Goal: Download file/media

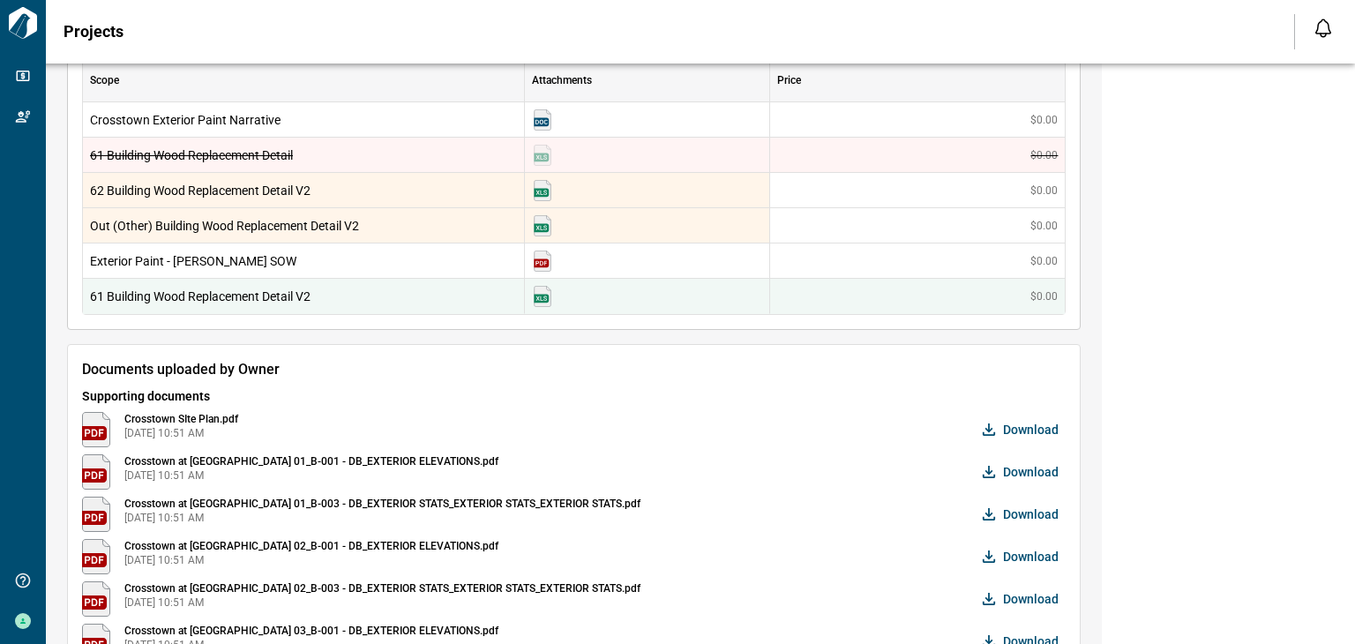
scroll to position [1016, 0]
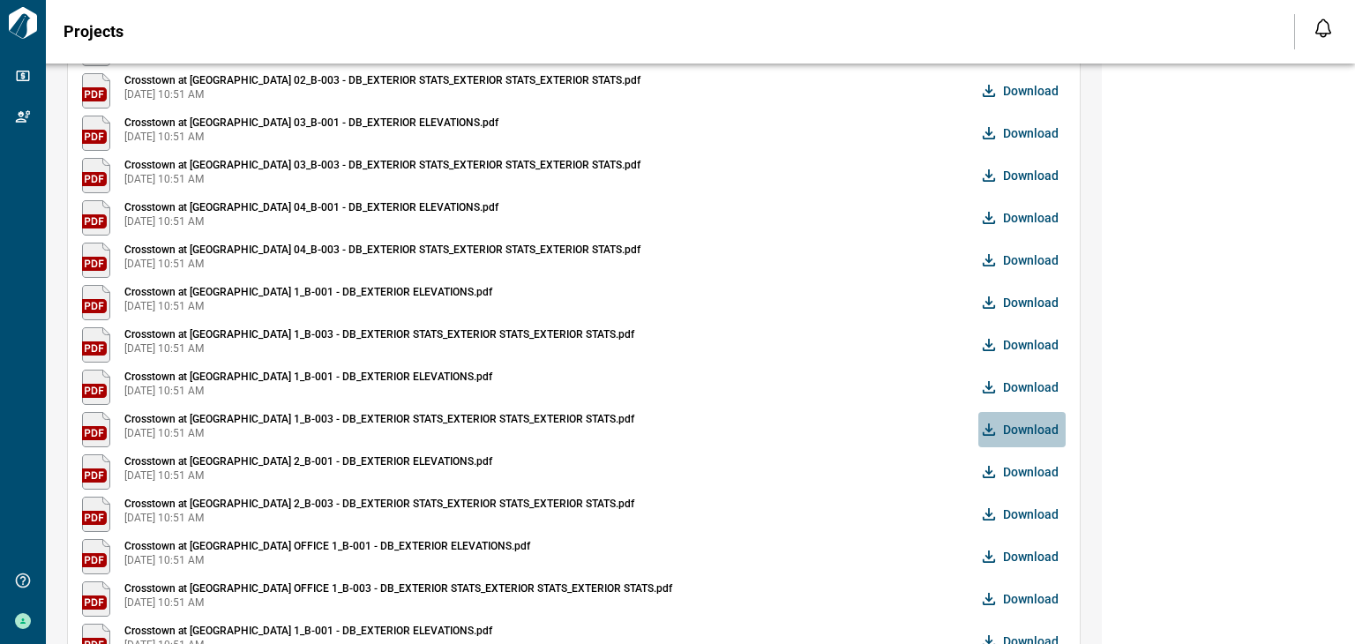
click at [1002, 424] on button "Download" at bounding box center [1022, 429] width 87 height 35
click at [992, 510] on icon "button" at bounding box center [989, 514] width 12 height 12
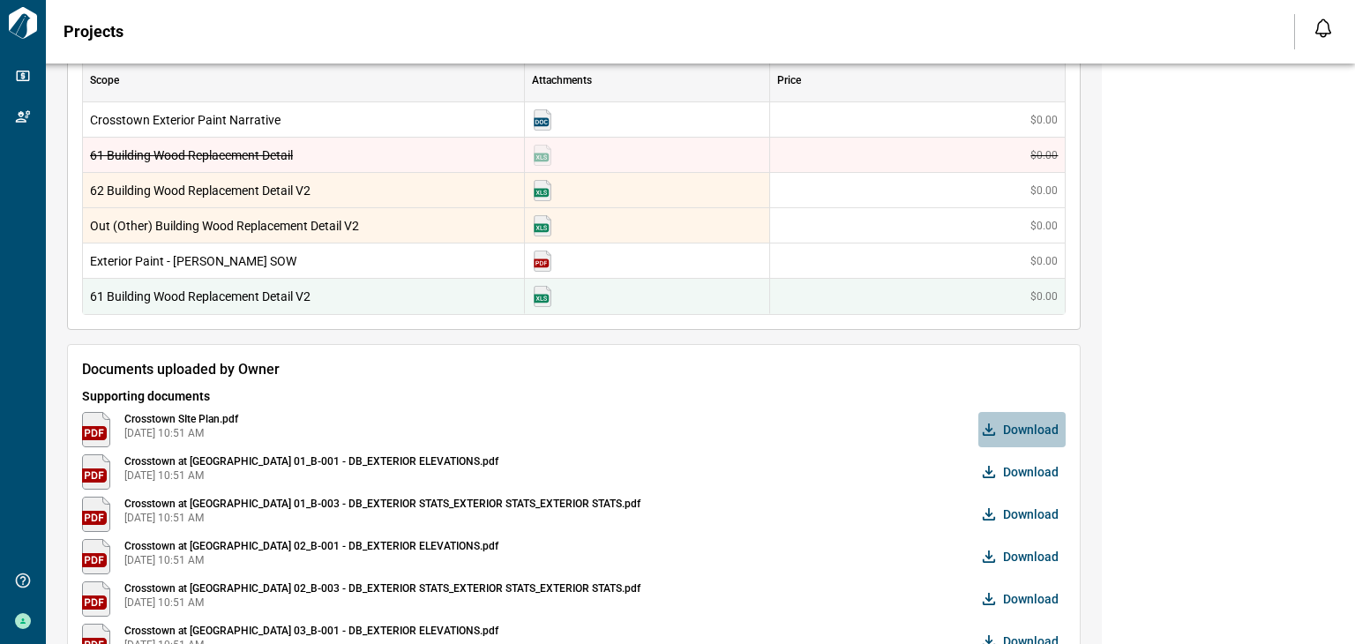
click at [1005, 423] on span "Download" at bounding box center [1031, 430] width 56 height 18
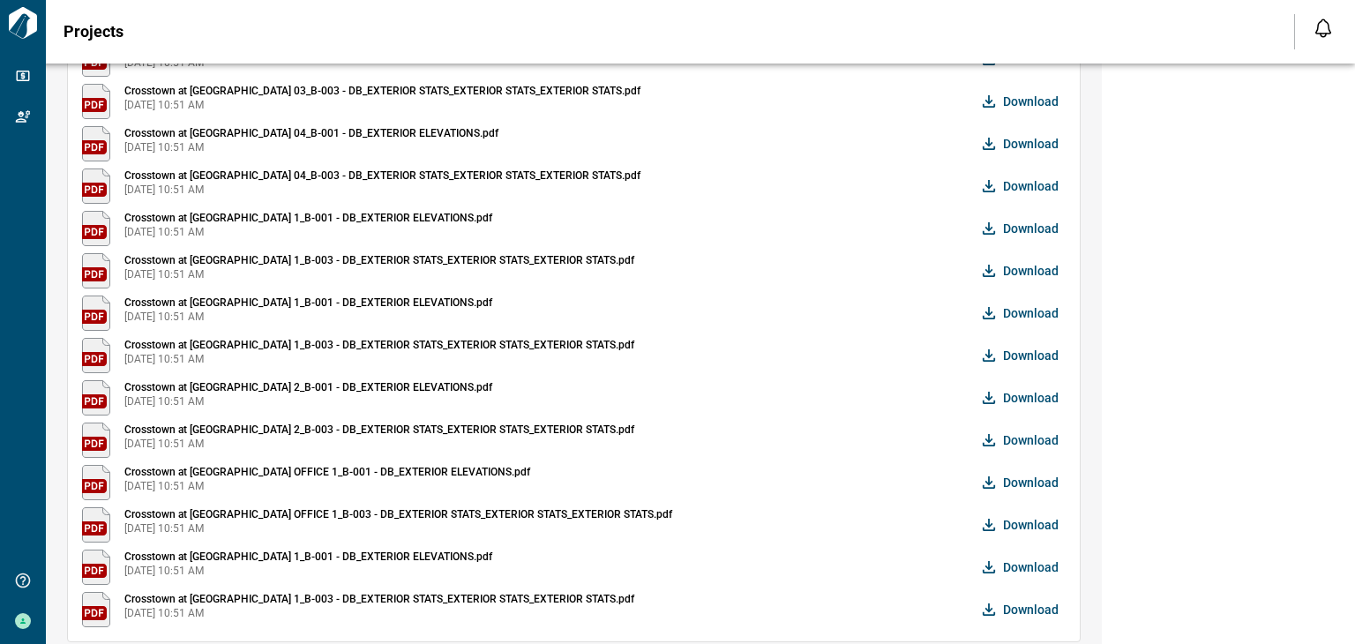
scroll to position [1104, 0]
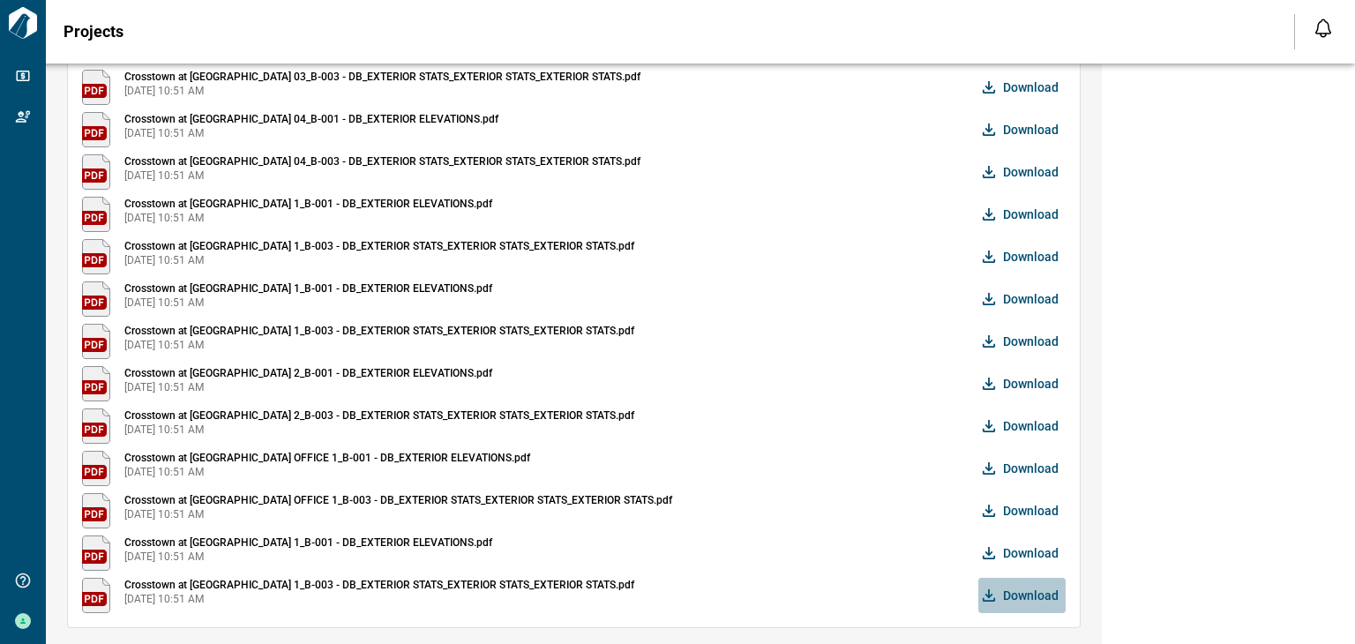
click at [1036, 589] on span "Download" at bounding box center [1031, 596] width 56 height 18
